Goal: Task Accomplishment & Management: Use online tool/utility

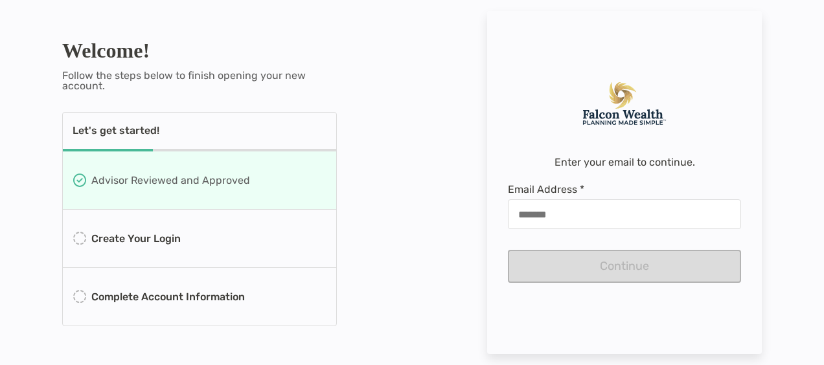
click at [79, 302] on icon at bounding box center [79, 297] width 13 height 13
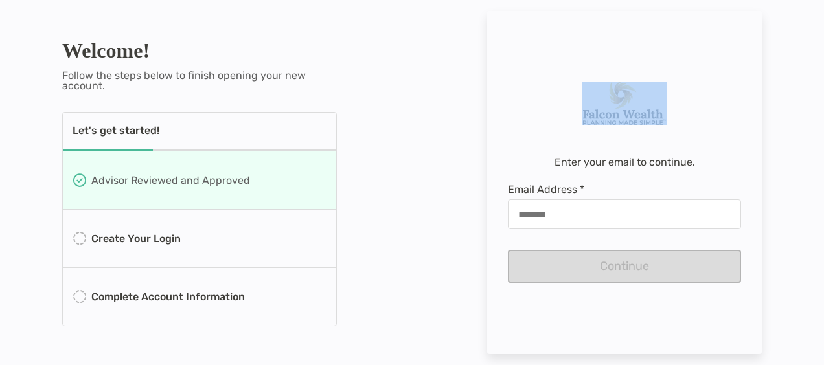
drag, startPoint x: 483, startPoint y: 71, endPoint x: 482, endPoint y: 139, distance: 67.4
click at [482, 139] on div "Welcome! Follow the steps below to finish opening your new account. Let's get s…" at bounding box center [412, 182] width 824 height 365
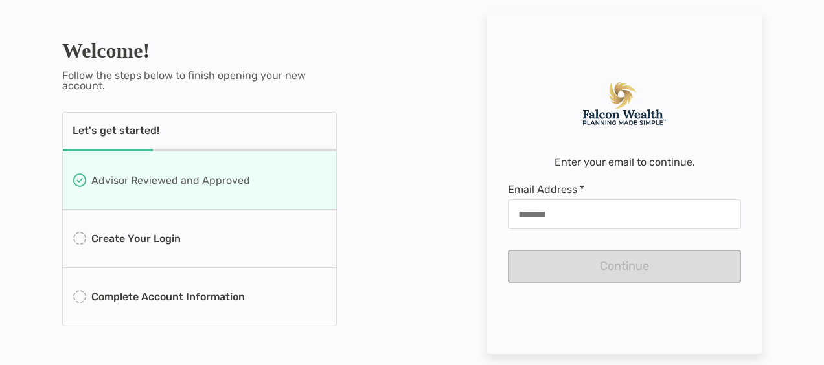
click at [183, 183] on p "Advisor Reviewed and Approved" at bounding box center [170, 180] width 159 height 16
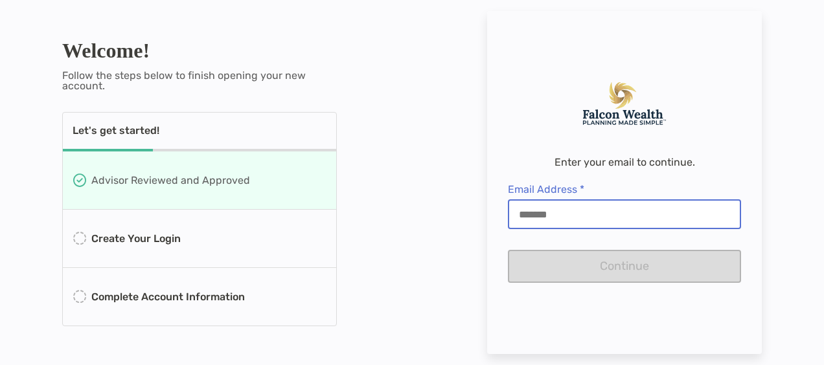
click at [534, 215] on input "Email Address *" at bounding box center [624, 214] width 231 height 11
type input "**********"
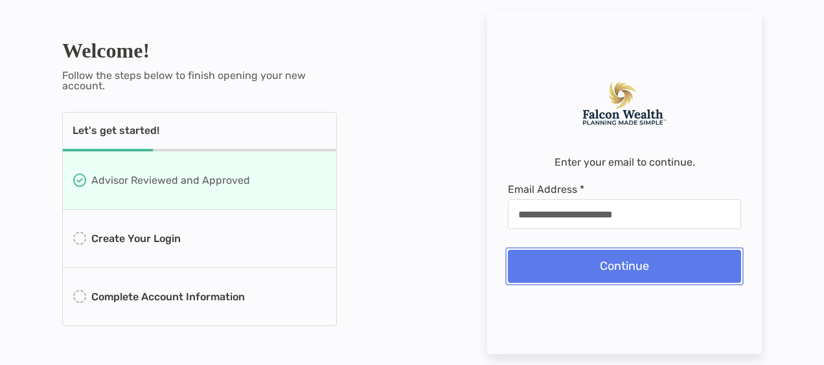
click at [581, 257] on button "Continue" at bounding box center [624, 266] width 233 height 33
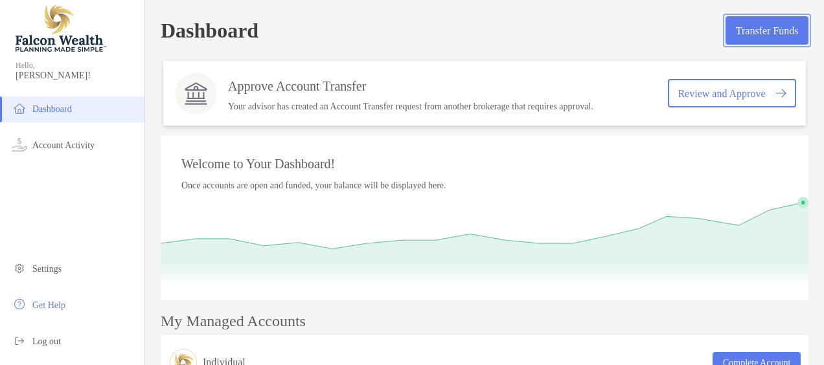
click at [753, 31] on button "Transfer Funds" at bounding box center [767, 30] width 83 height 29
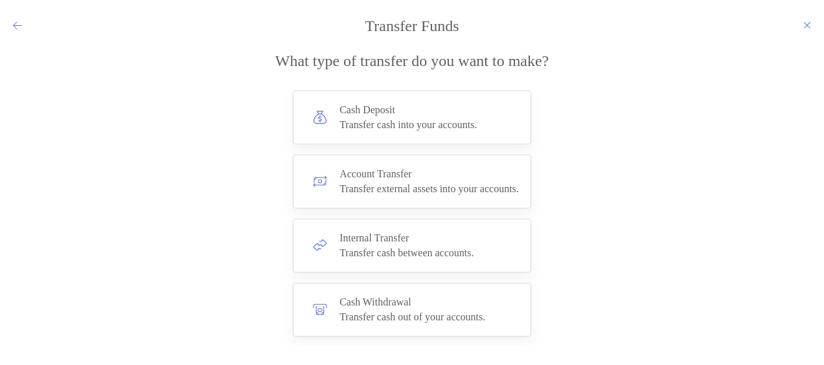
scroll to position [6, 0]
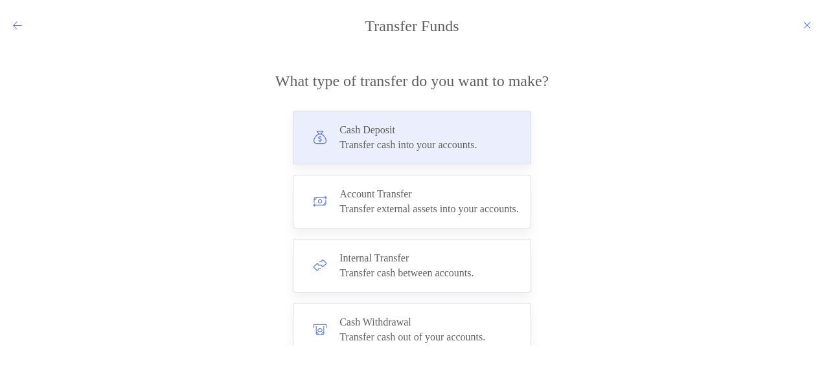
click at [464, 139] on div "Cash Deposit Transfer cash into your accounts." at bounding box center [408, 137] width 137 height 27
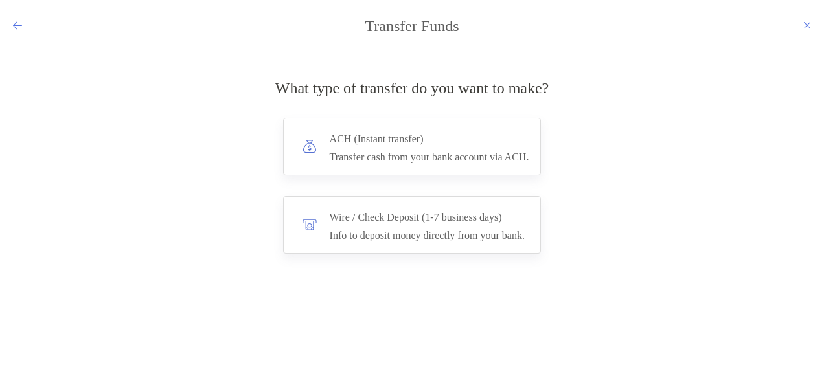
scroll to position [0, 0]
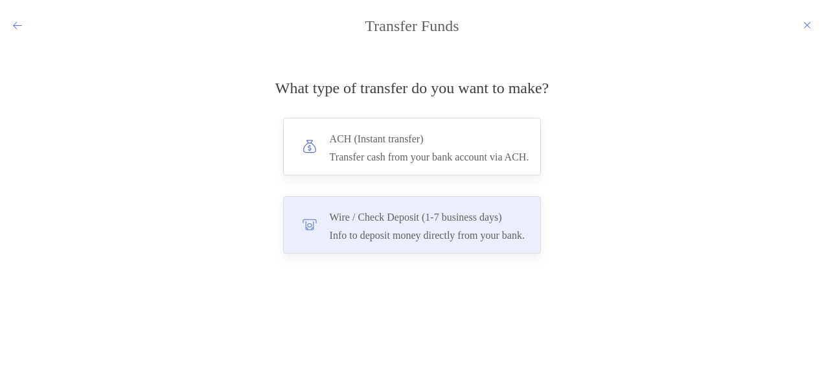
click at [412, 214] on h4 "Wire / Check Deposit (1-7 business days)" at bounding box center [427, 218] width 195 height 18
click at [0, 0] on input "****" at bounding box center [0, 0] width 0 height 0
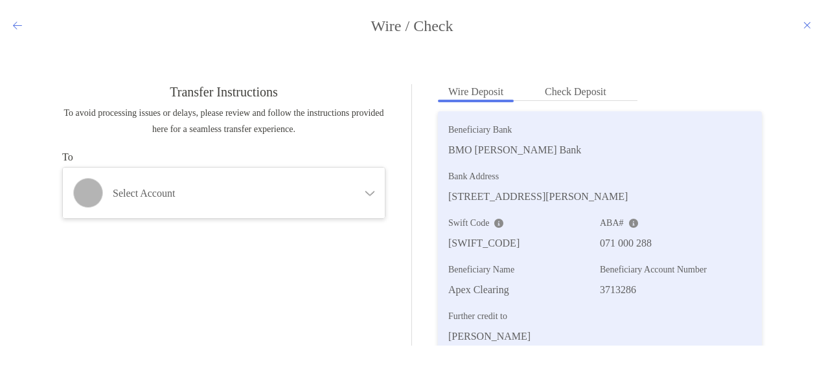
click at [365, 194] on icon "modal" at bounding box center [369, 191] width 10 height 10
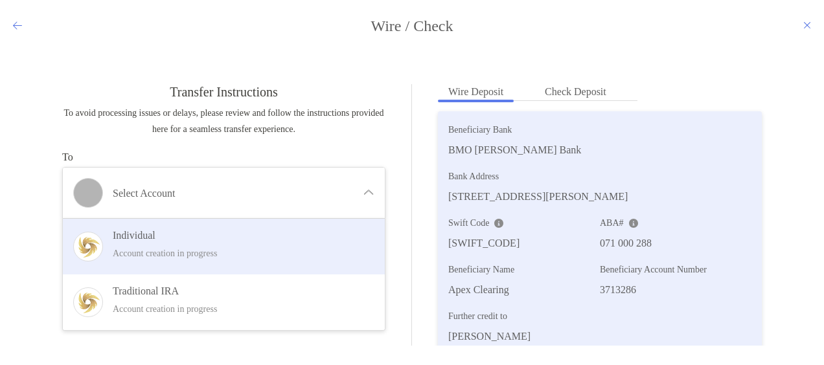
click at [196, 256] on p "Account creation in progress" at bounding box center [241, 254] width 256 height 16
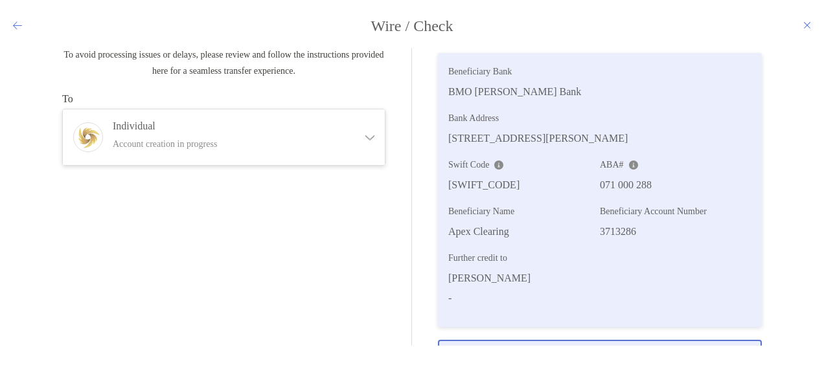
scroll to position [95, 0]
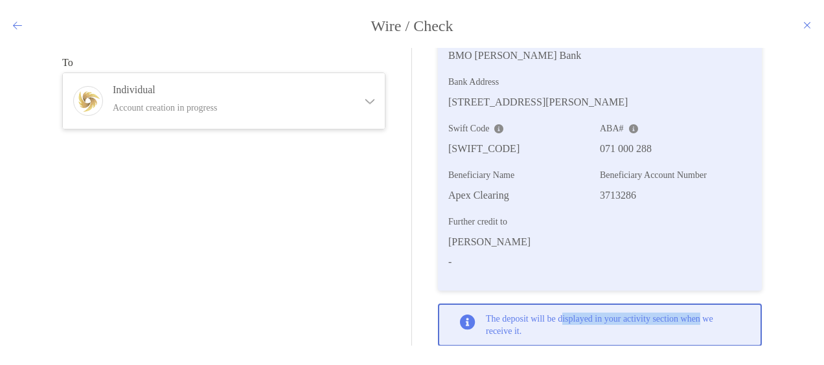
drag, startPoint x: 813, startPoint y: 293, endPoint x: 566, endPoint y: 290, distance: 246.9
click at [566, 290] on div "Transfer Instructions To avoid processing issues or delays, please review and f…" at bounding box center [412, 197] width 824 height 298
click at [366, 102] on icon "modal" at bounding box center [369, 101] width 9 height 5
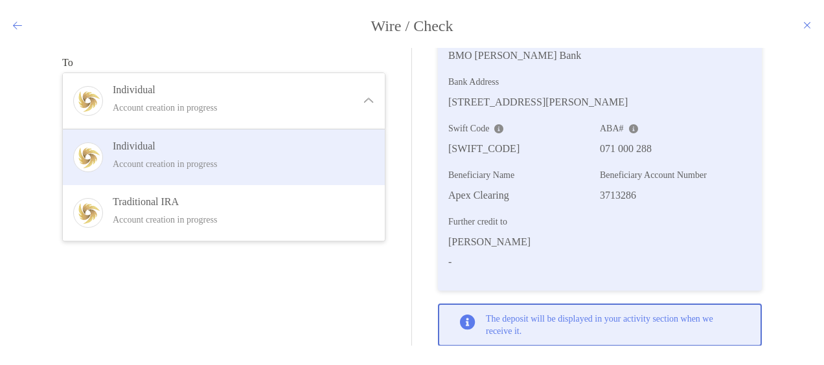
click at [134, 149] on h4 "Individual" at bounding box center [241, 146] width 256 height 12
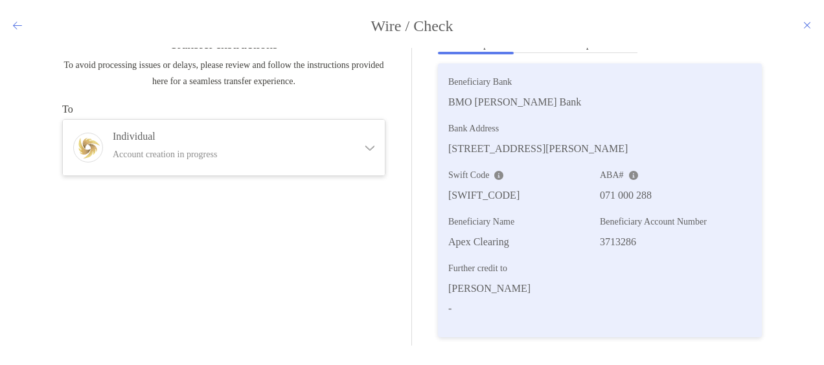
scroll to position [0, 0]
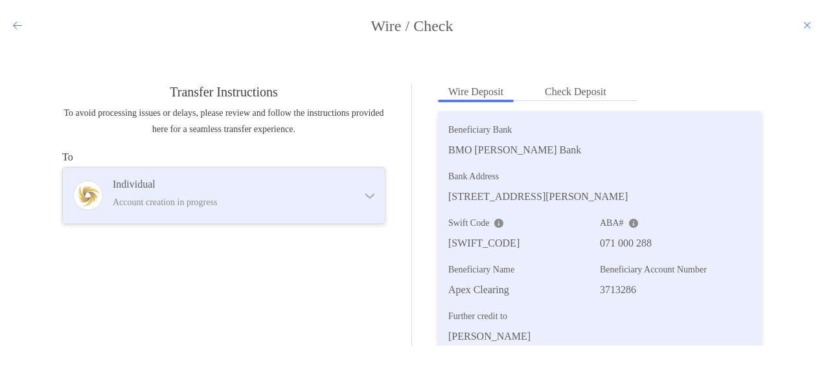
click at [121, 189] on h4 "Individual" at bounding box center [235, 184] width 244 height 12
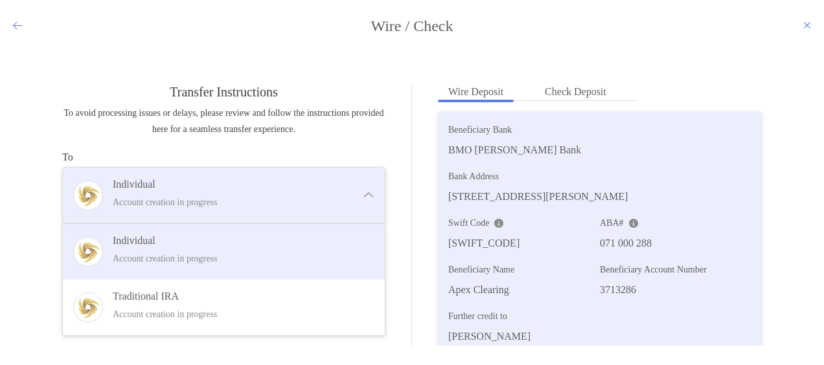
click at [121, 189] on h4 "Individual" at bounding box center [235, 184] width 244 height 12
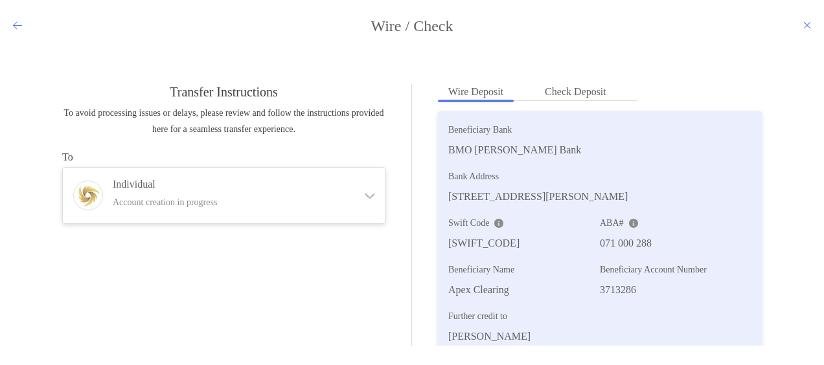
click at [10, 19] on h4 "Wire / Check" at bounding box center [412, 26] width 824 height 18
click at [14, 29] on icon "modal" at bounding box center [17, 25] width 9 height 10
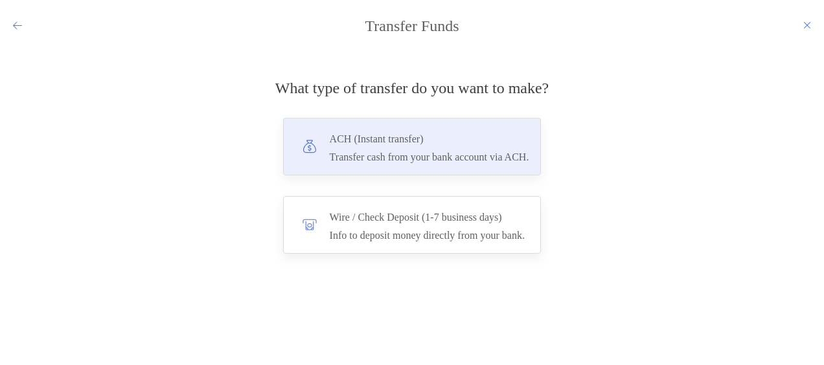
click at [312, 143] on div "ACH (Instant transfer) Transfer cash from your bank account via ACH." at bounding box center [412, 147] width 259 height 58
click at [0, 0] on input "***" at bounding box center [0, 0] width 0 height 0
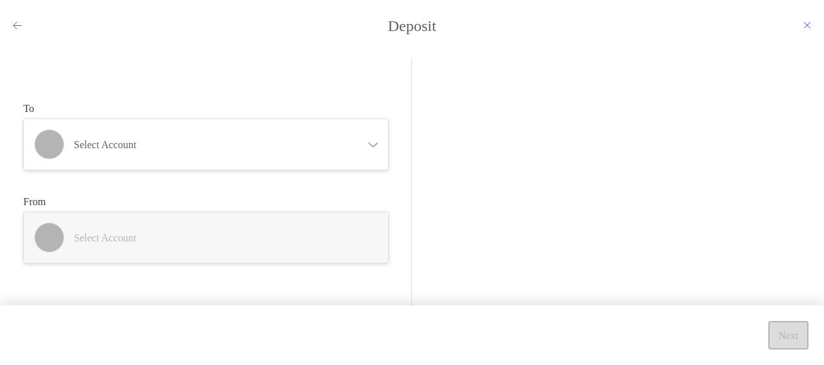
click at [372, 146] on icon "modal" at bounding box center [373, 145] width 9 height 5
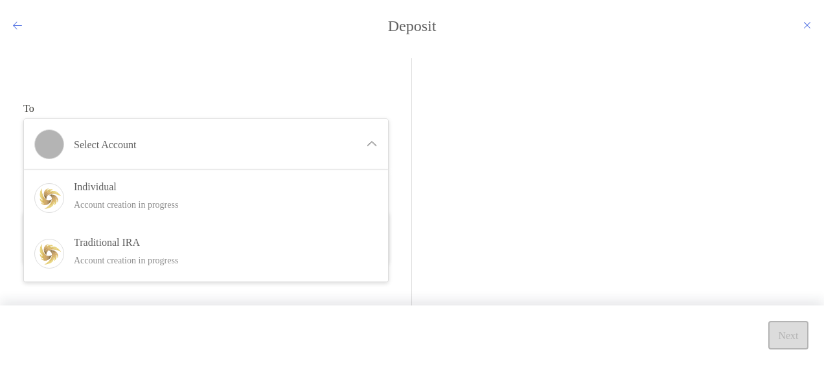
click at [308, 107] on div "To Select account Individual Account creation in progress Traditional IRA Accou…" at bounding box center [205, 136] width 365 height 67
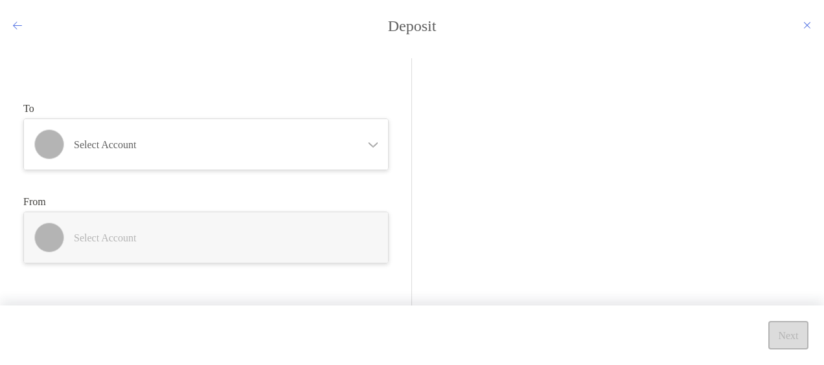
click at [410, 78] on div "To Select account Individual Account creation in progress Traditional IRA Accou…" at bounding box center [217, 183] width 389 height 250
click at [14, 27] on icon "modal" at bounding box center [17, 25] width 9 height 10
